Goal: Find specific page/section: Find specific page/section

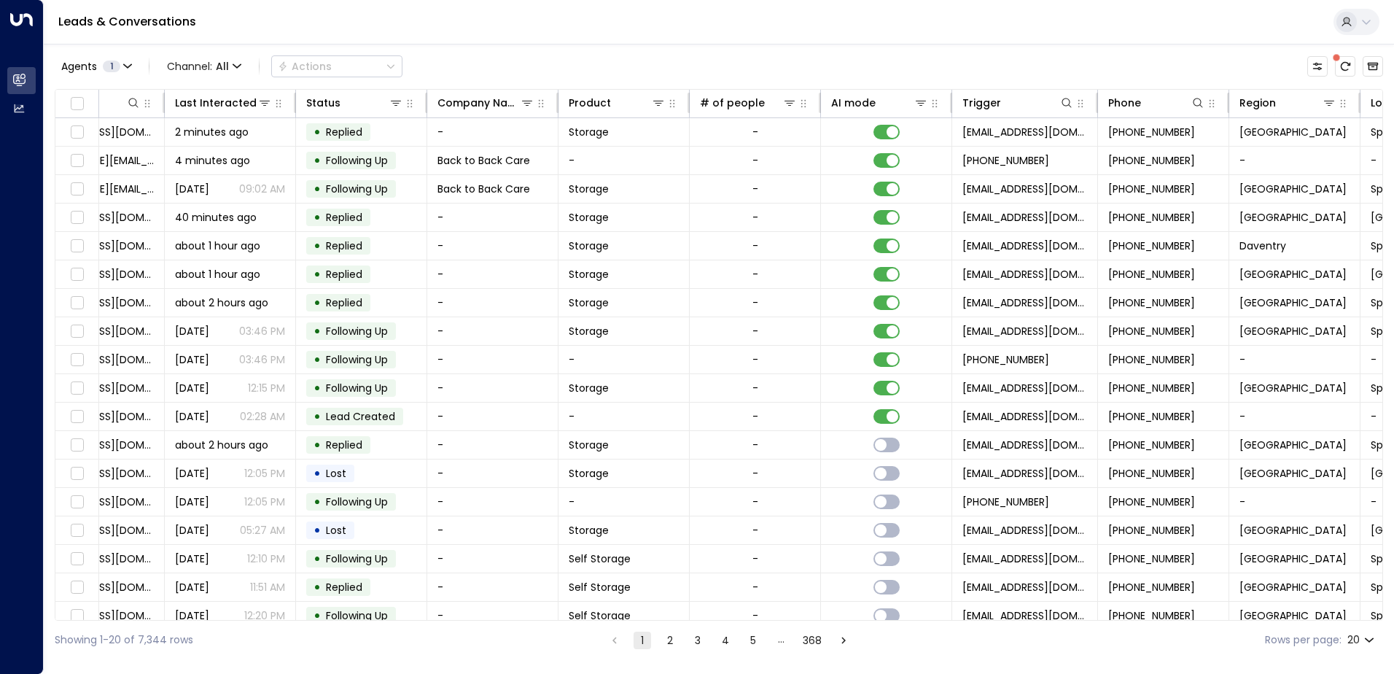
scroll to position [0, 327]
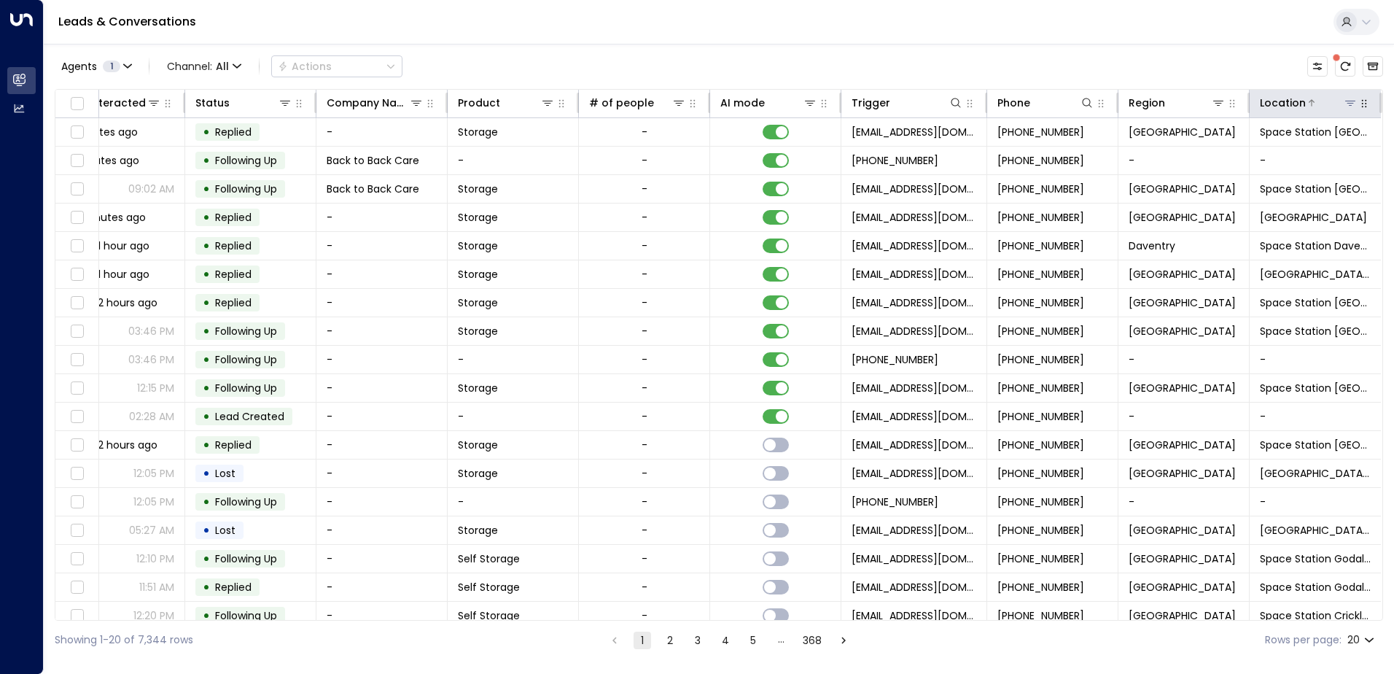
click at [1344, 104] on icon at bounding box center [1350, 103] width 12 height 12
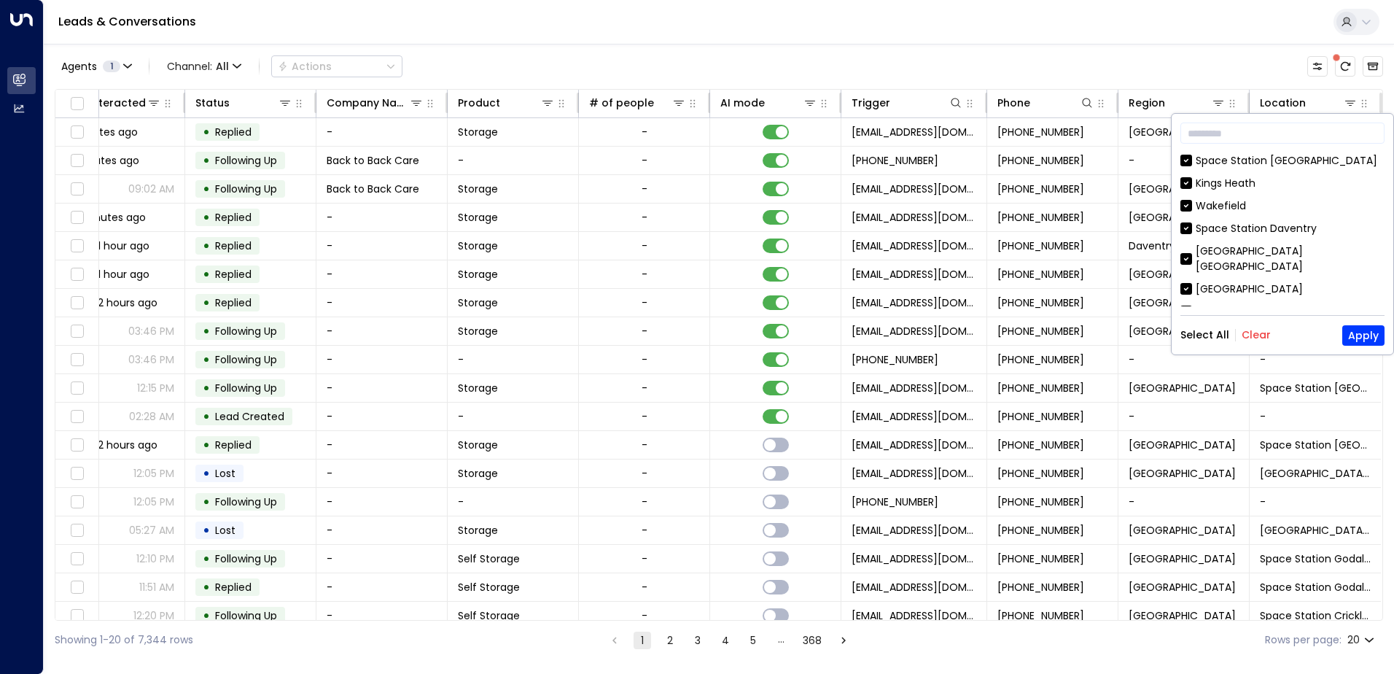
click at [1256, 334] on button "Clear" at bounding box center [1256, 335] width 29 height 12
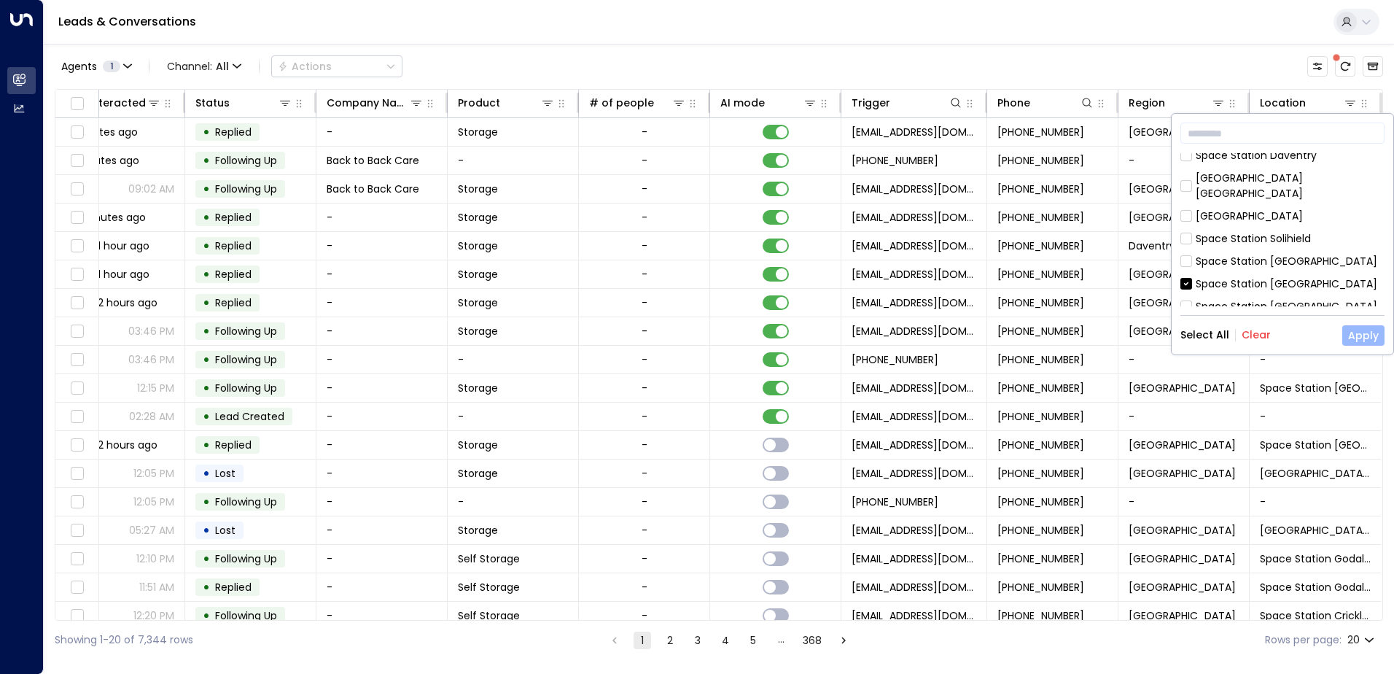
click at [1367, 335] on button "Apply" at bounding box center [1363, 335] width 42 height 20
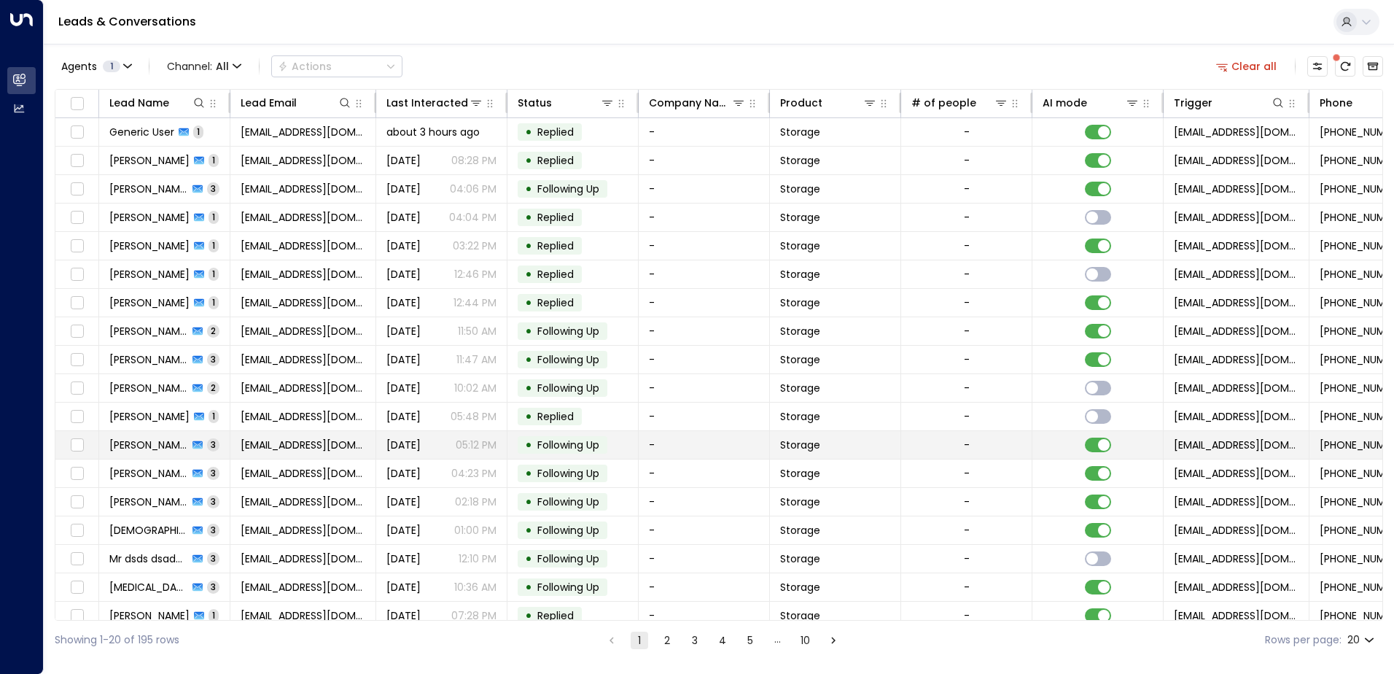
click at [139, 448] on span "[PERSON_NAME]" at bounding box center [148, 444] width 79 height 15
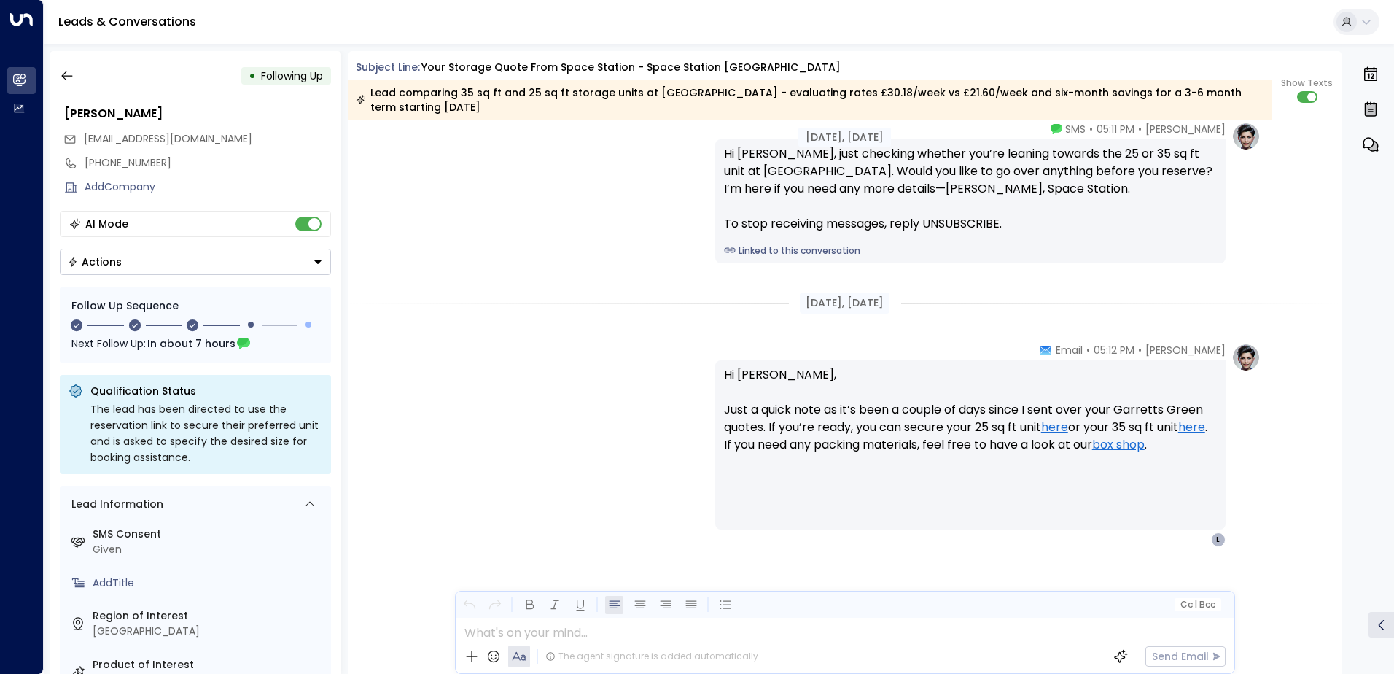
scroll to position [1623, 0]
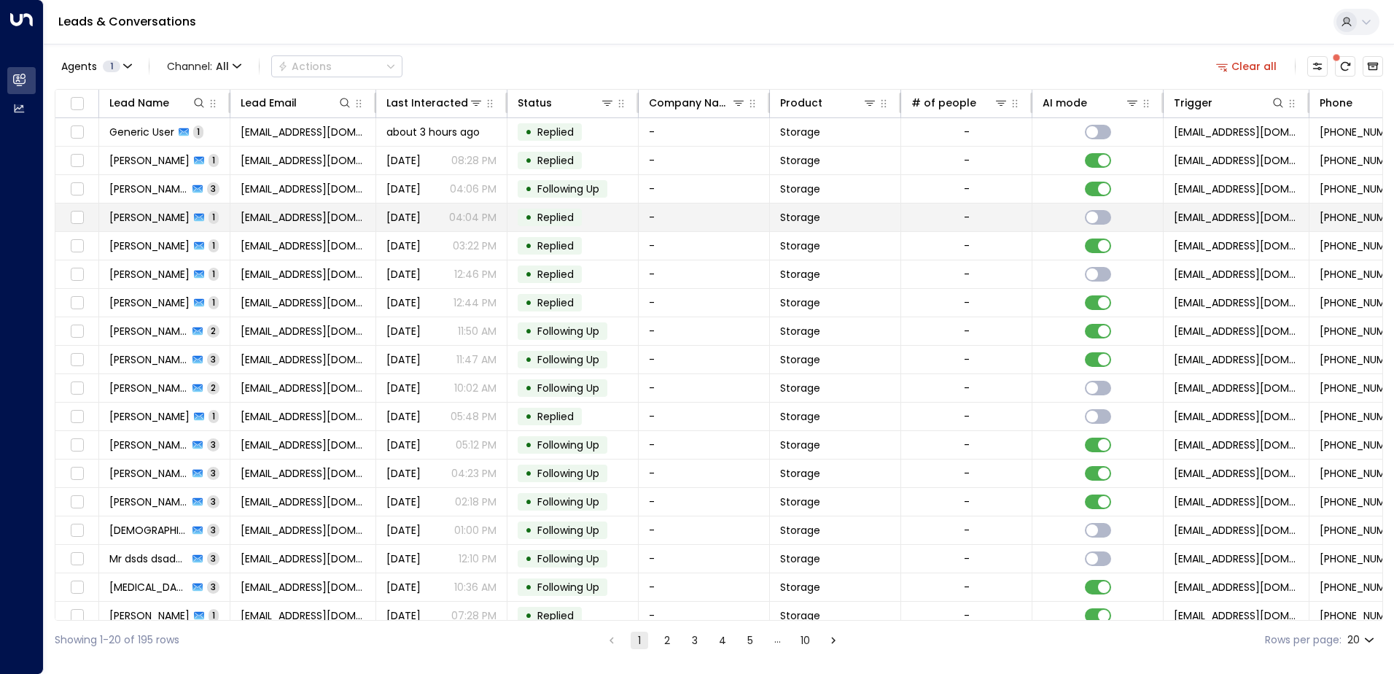
scroll to position [71, 0]
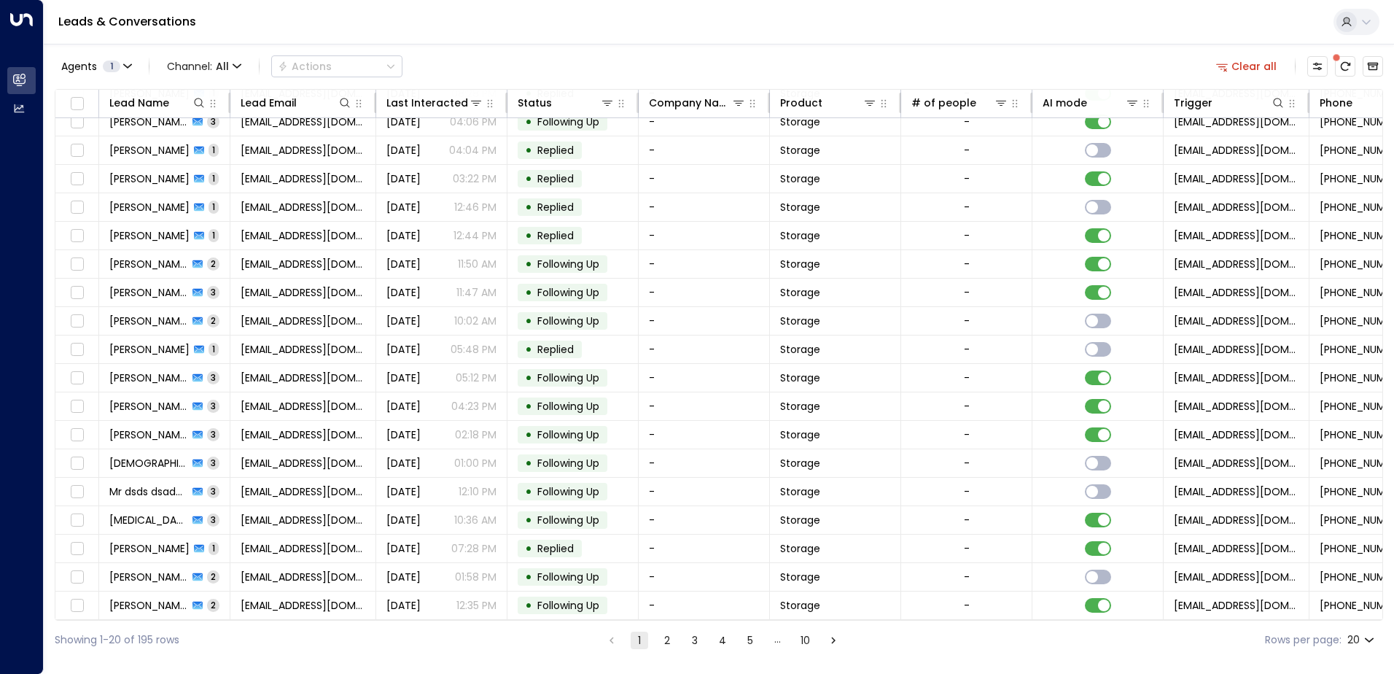
click at [1366, 638] on body "Overview Leads & Conversations Leads & Conversations Analytics Analytics Leads …" at bounding box center [697, 329] width 1394 height 659
drag, startPoint x: 1366, startPoint y: 646, endPoint x: 1336, endPoint y: 633, distance: 32.6
click at [1363, 645] on li "100" at bounding box center [1361, 644] width 42 height 26
type input "***"
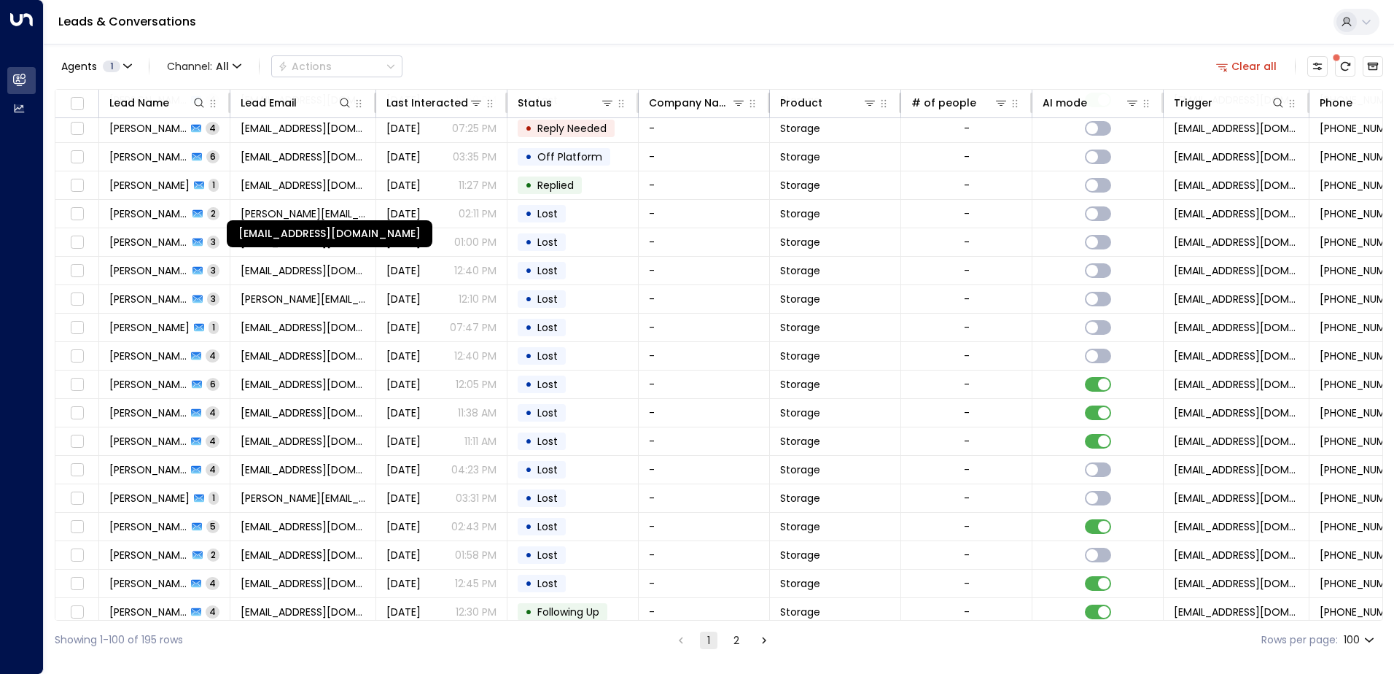
scroll to position [1748, 0]
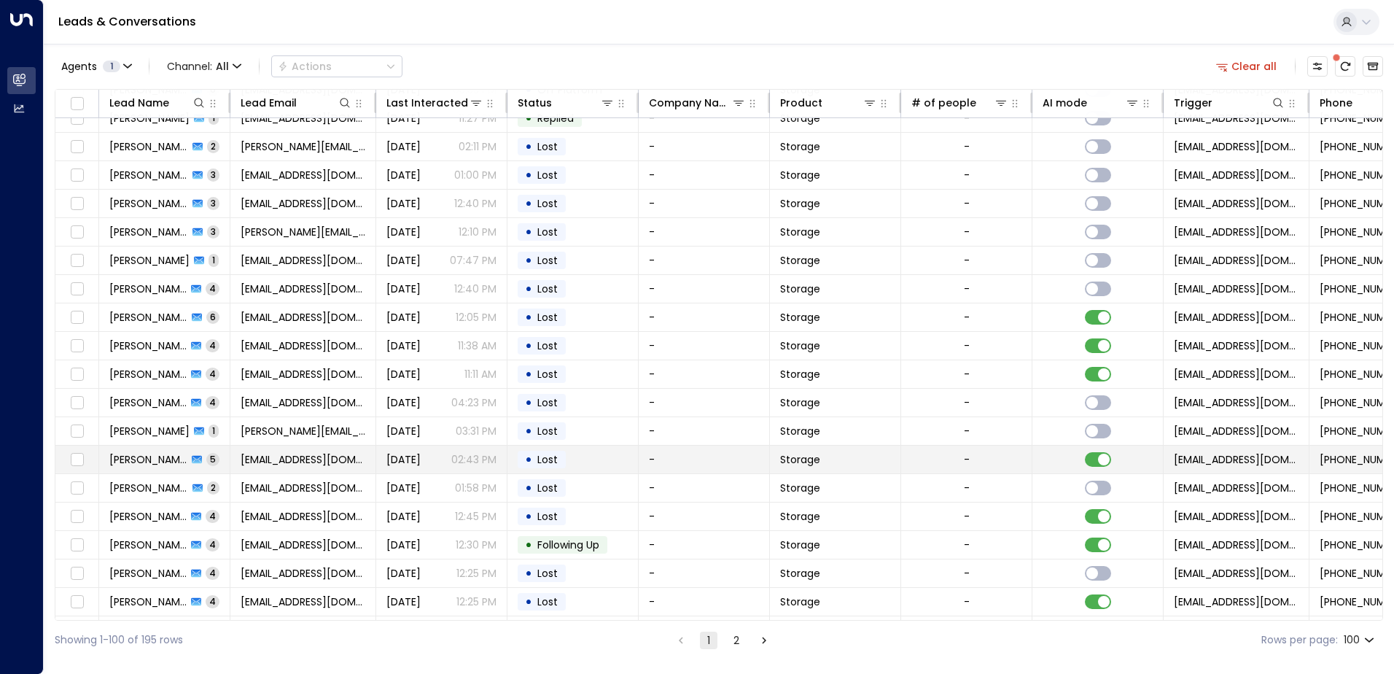
click at [155, 462] on span "[PERSON_NAME]" at bounding box center [148, 459] width 78 height 15
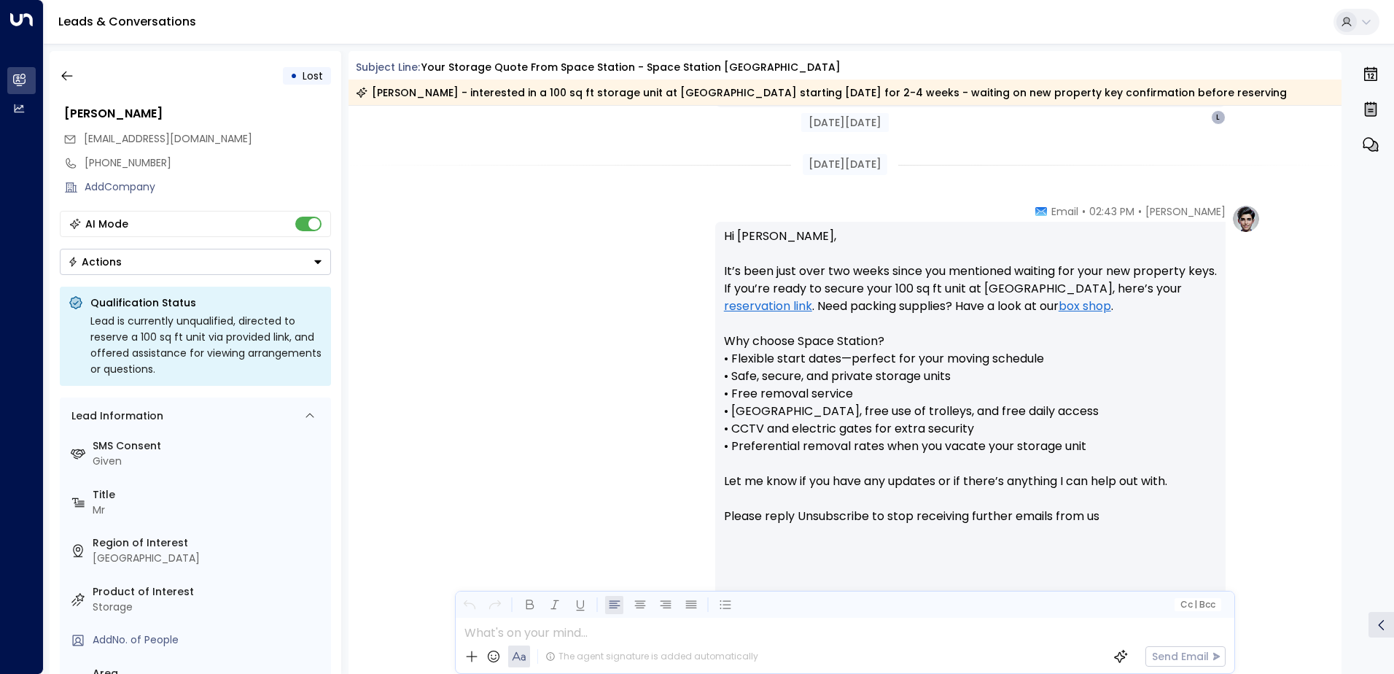
scroll to position [2071, 0]
